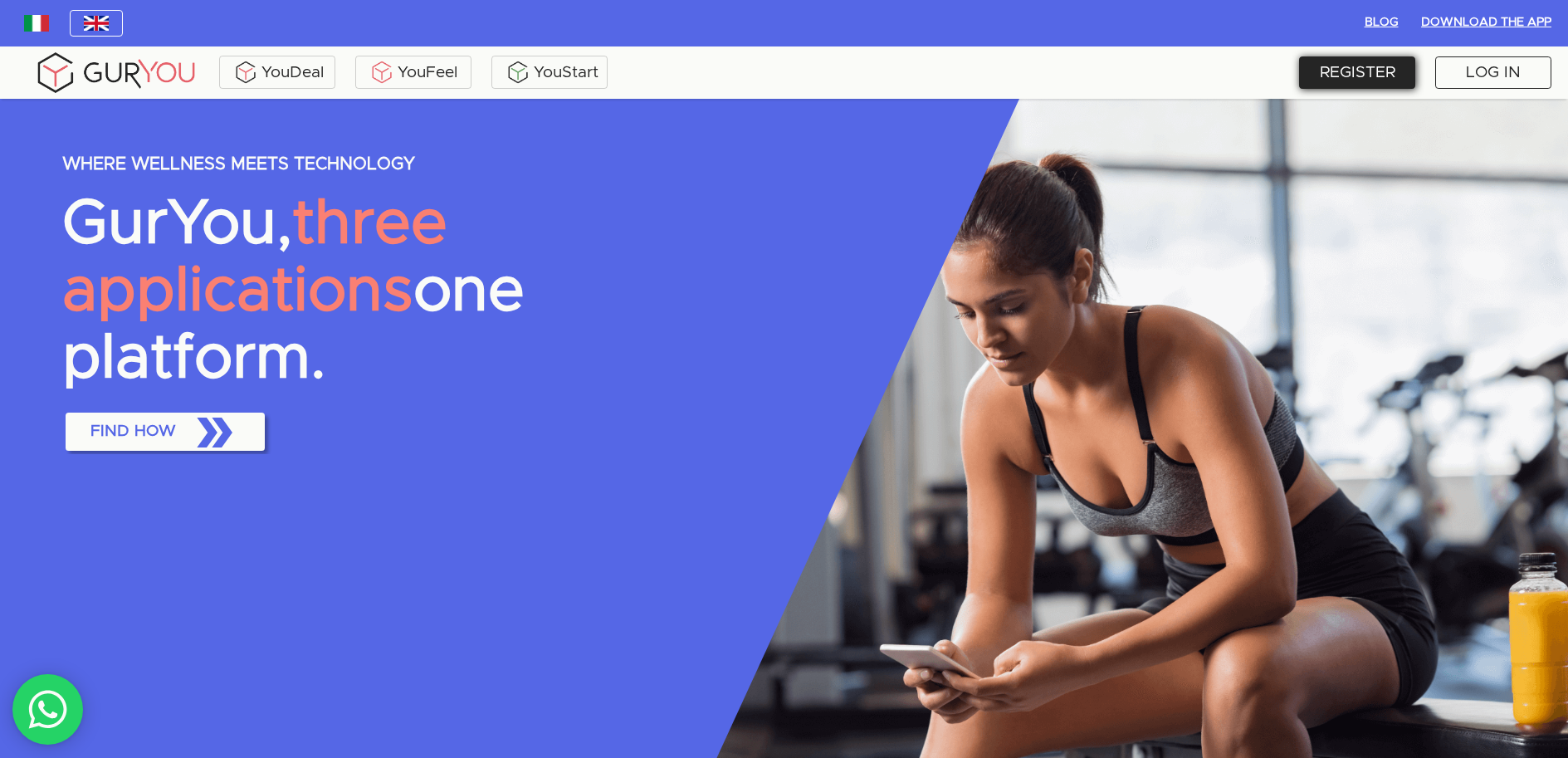
drag, startPoint x: 0, startPoint y: 0, endPoint x: 1394, endPoint y: 78, distance: 1396.2
click at [1394, 78] on div "REGISTER" at bounding box center [1357, 72] width 117 height 32
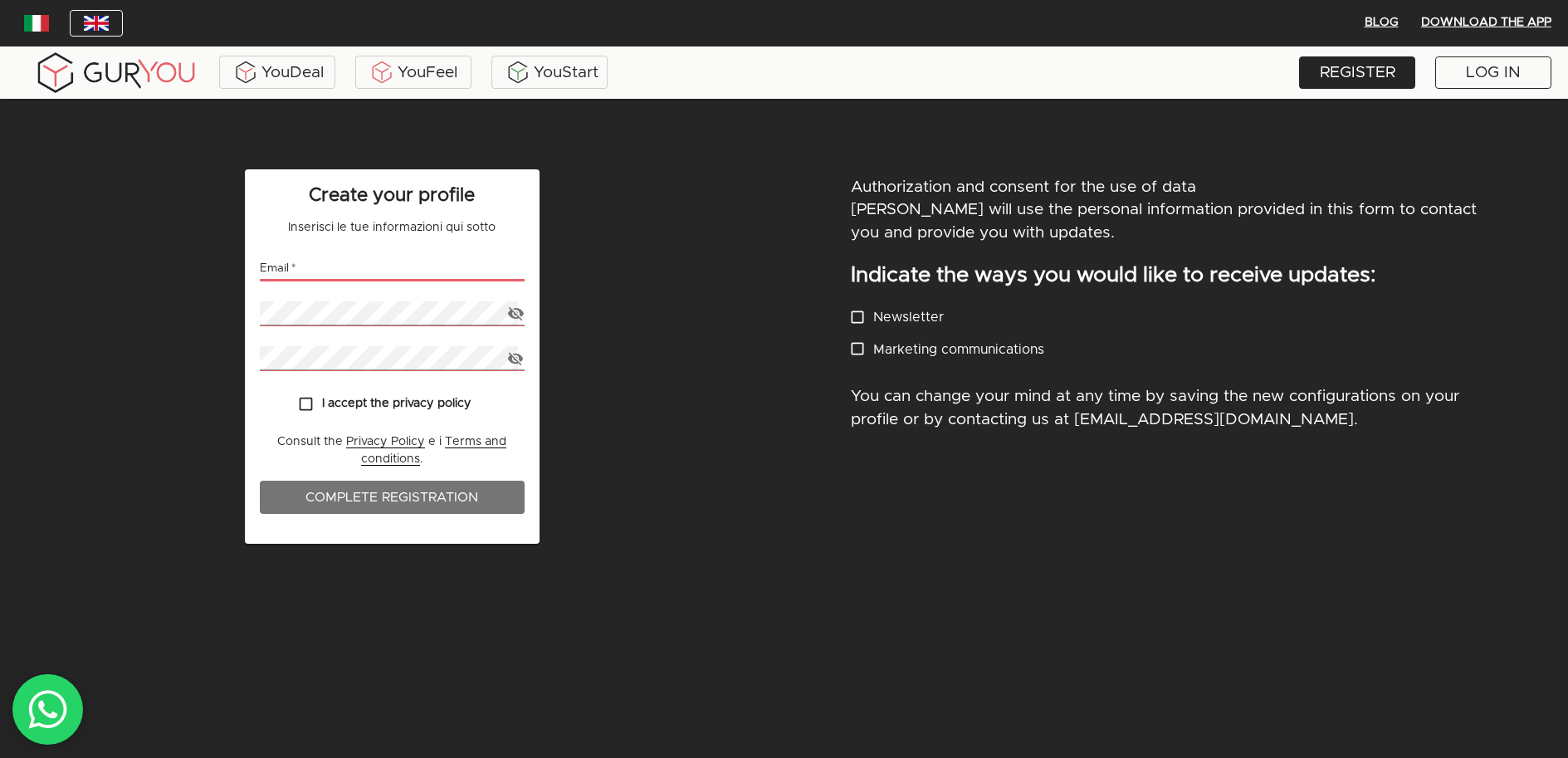
click at [356, 266] on input "email" at bounding box center [392, 269] width 265 height 24
drag, startPoint x: 426, startPoint y: 268, endPoint x: 248, endPoint y: 257, distance: 178.3
click at [227, 258] on div "Create your profile Inserisci le tue informazioni qui sotto Email   * info Pass…" at bounding box center [392, 466] width 785 height 614
paste input "[EMAIL_ADDRESS][DOMAIN_NAME]"
type input "[EMAIL_ADDRESS][DOMAIN_NAME]"
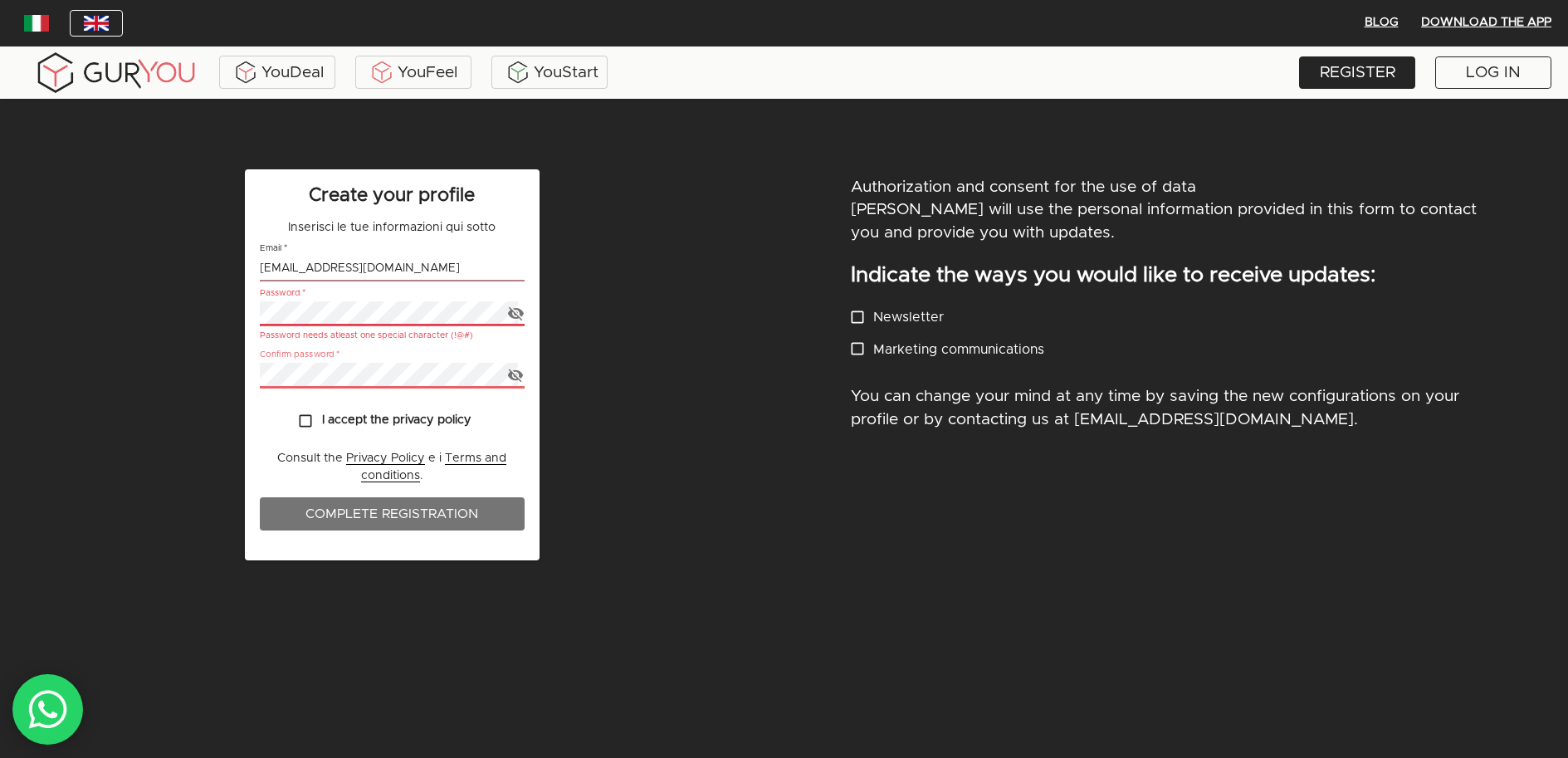
drag, startPoint x: 509, startPoint y: 372, endPoint x: 515, endPoint y: 353, distance: 19.9
click at [510, 372] on icon "button" at bounding box center [516, 375] width 16 height 13
click at [515, 316] on icon "button" at bounding box center [516, 313] width 17 height 17
click at [304, 419] on input "I accept the privacy policy" at bounding box center [305, 421] width 32 height 32
checkbox input "true"
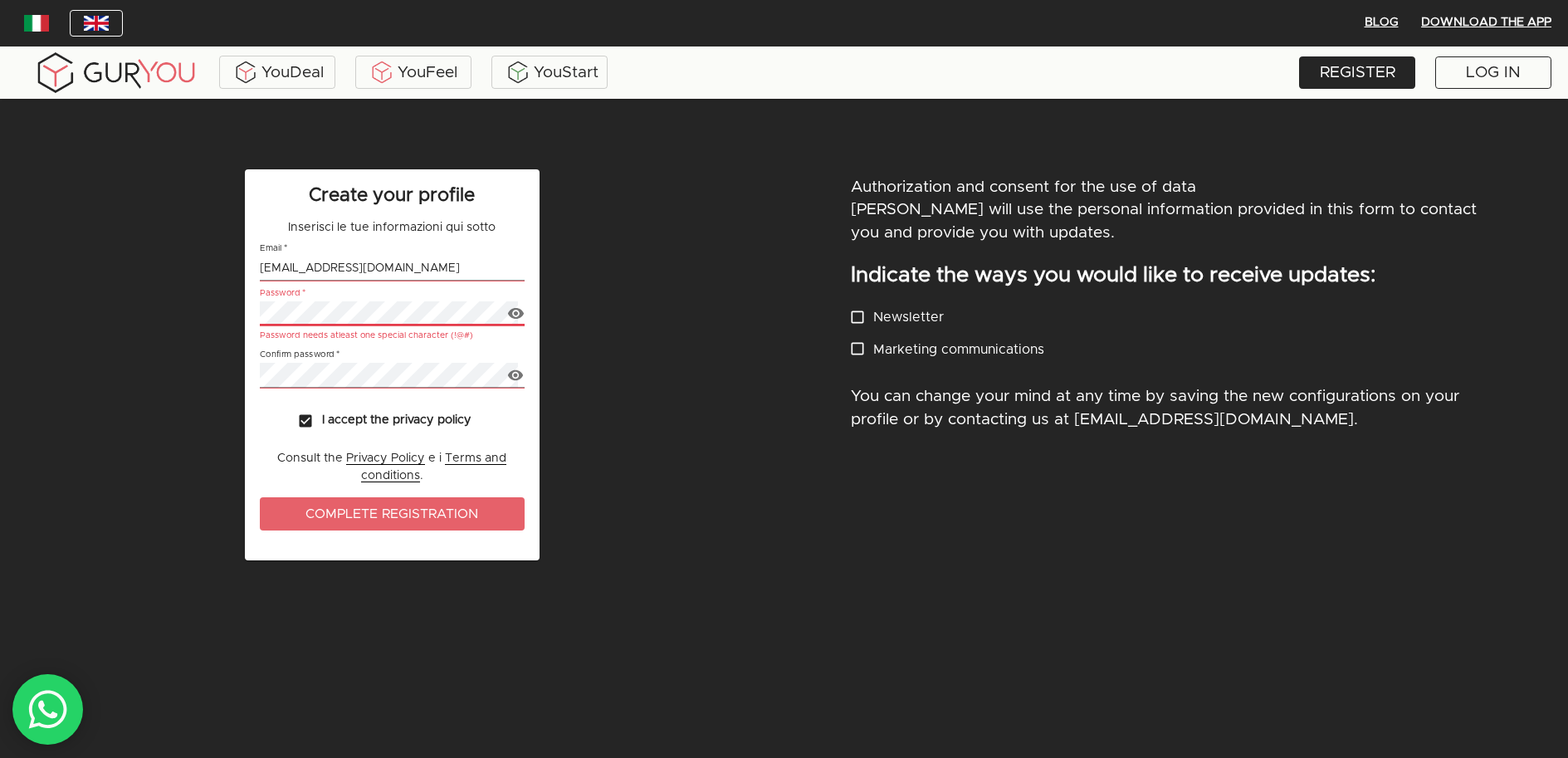
click at [312, 505] on span "Complete Registration" at bounding box center [392, 513] width 232 height 23
click at [325, 511] on span "Complete Registration" at bounding box center [392, 513] width 232 height 23
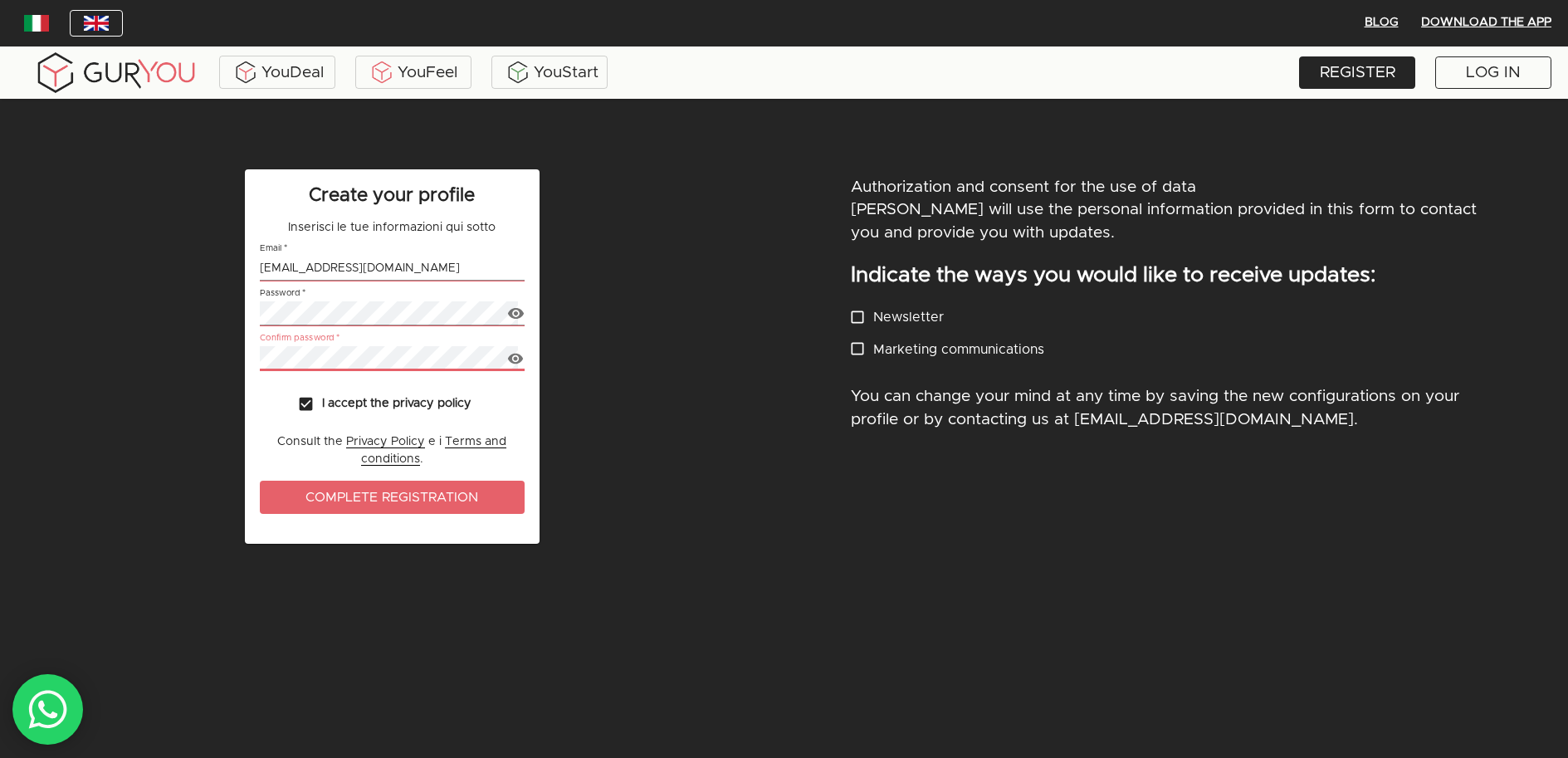
click at [245, 360] on div "Create your profile Inserisci le tue informazioni qui sotto Email   * [EMAIL_AD…" at bounding box center [392, 357] width 295 height 374
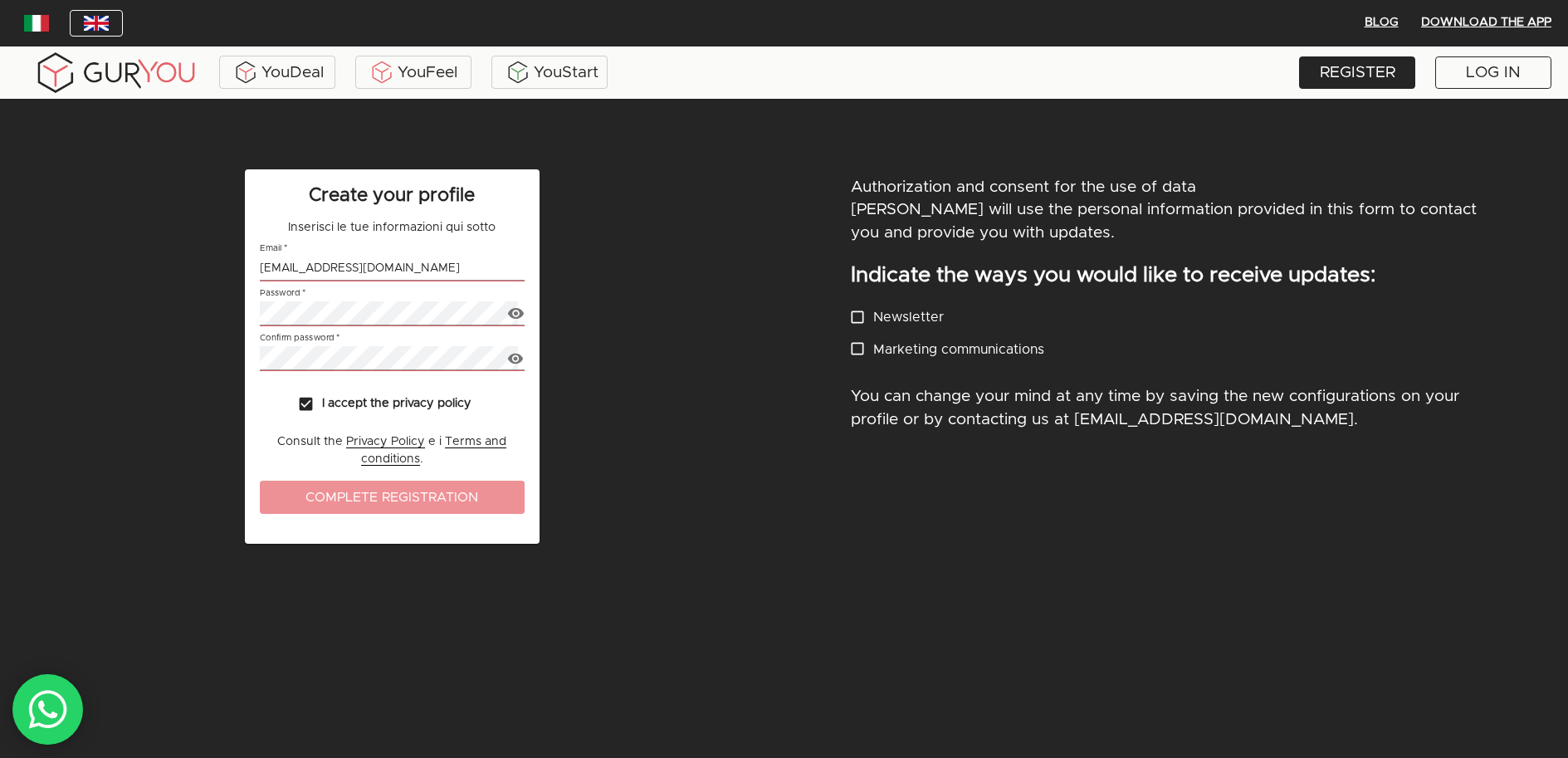
click at [337, 497] on span "Complete Registration" at bounding box center [392, 497] width 232 height 23
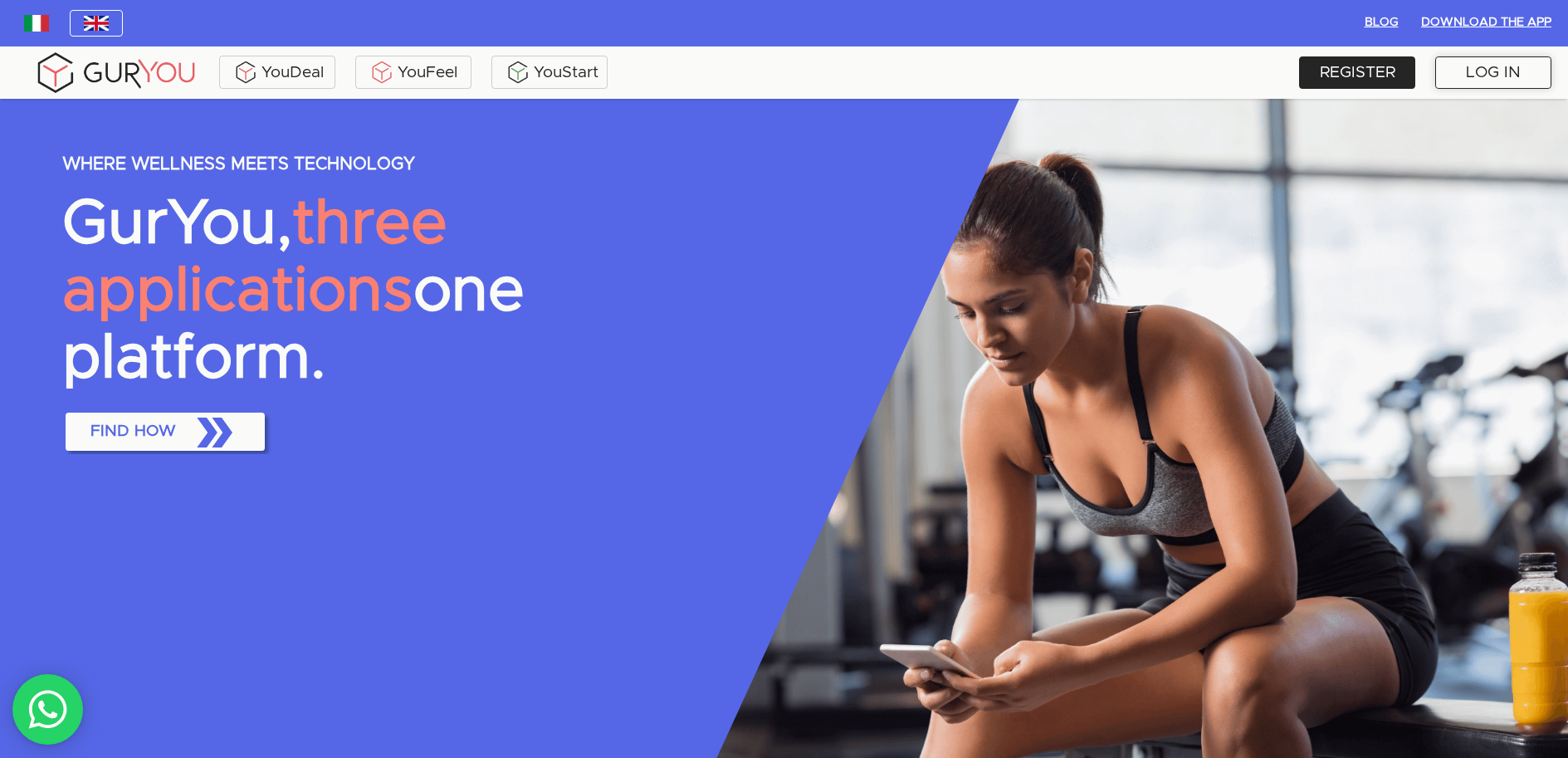
drag, startPoint x: 0, startPoint y: 0, endPoint x: 1482, endPoint y: 73, distance: 1483.8
click at [1482, 73] on div "LOG IN" at bounding box center [1494, 72] width 117 height 32
